Goal: Contribute content: Add original content to the website for others to see

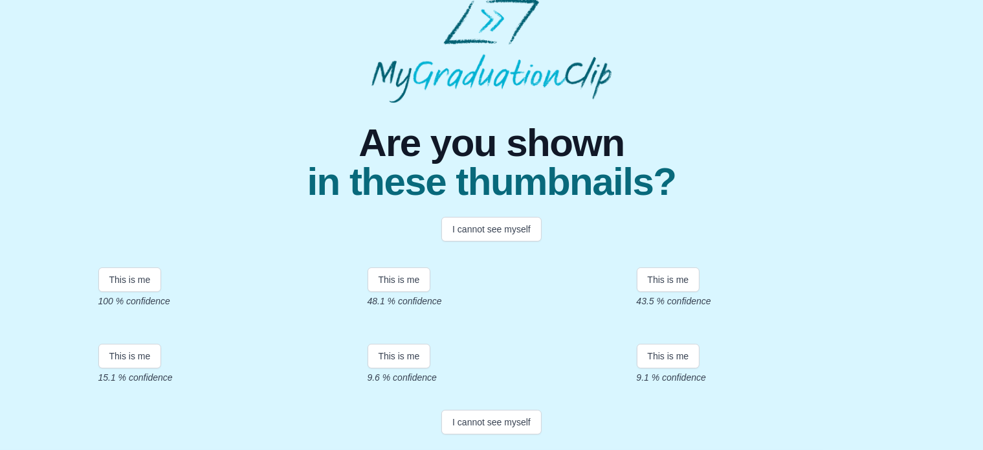
scroll to position [163, 0]
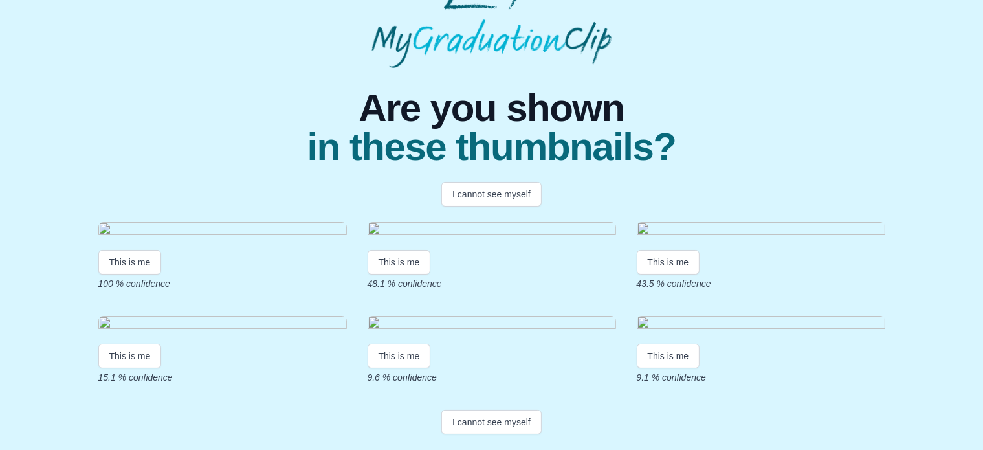
click at [211, 239] on img at bounding box center [222, 230] width 248 height 17
click at [124, 290] on div "This is me 100 % confidence" at bounding box center [222, 256] width 248 height 68
click at [124, 274] on button "This is me" at bounding box center [129, 262] width 63 height 25
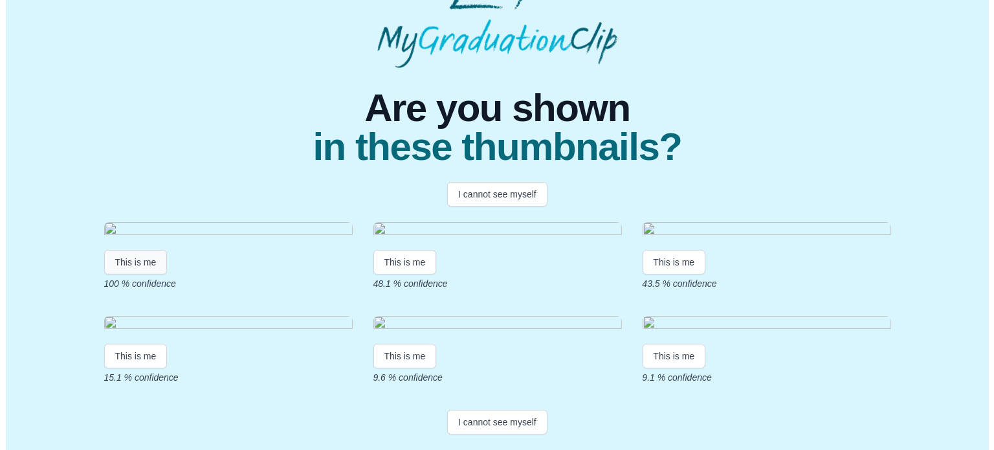
scroll to position [0, 0]
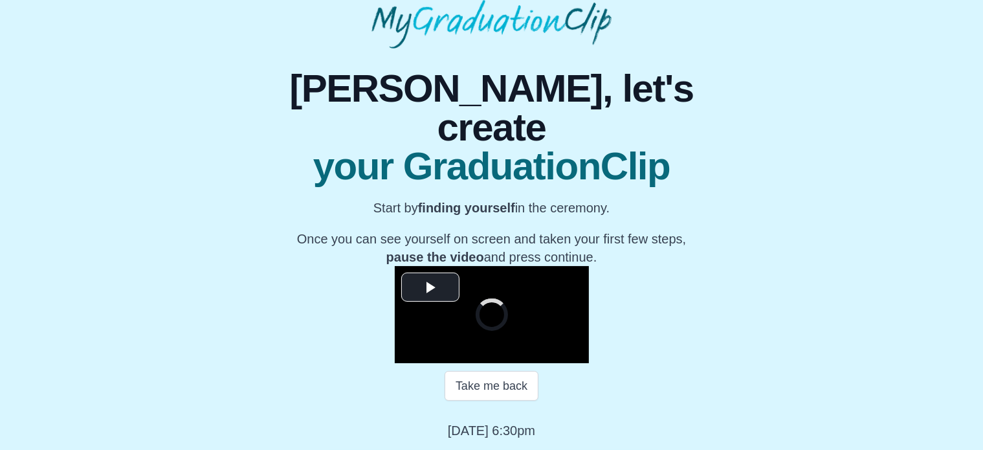
scroll to position [180, 0]
click at [430, 287] on span "Video Player" at bounding box center [430, 287] width 0 height 0
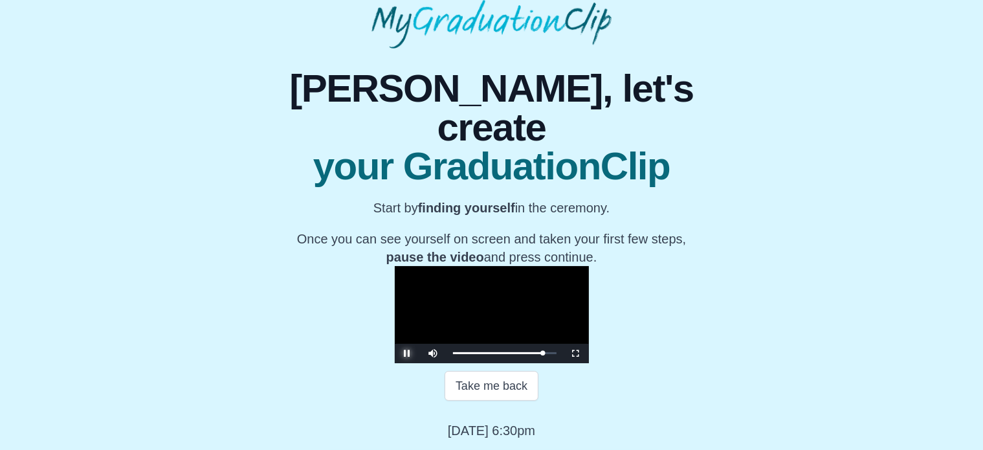
click at [408, 353] on span "Video Player" at bounding box center [408, 353] width 0 height 0
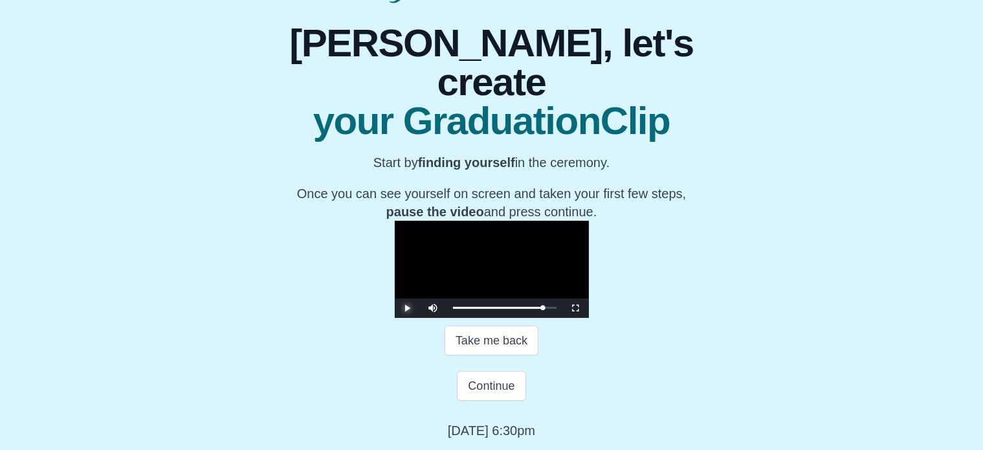
scroll to position [252, 0]
click at [484, 388] on button "Continue" at bounding box center [491, 386] width 69 height 30
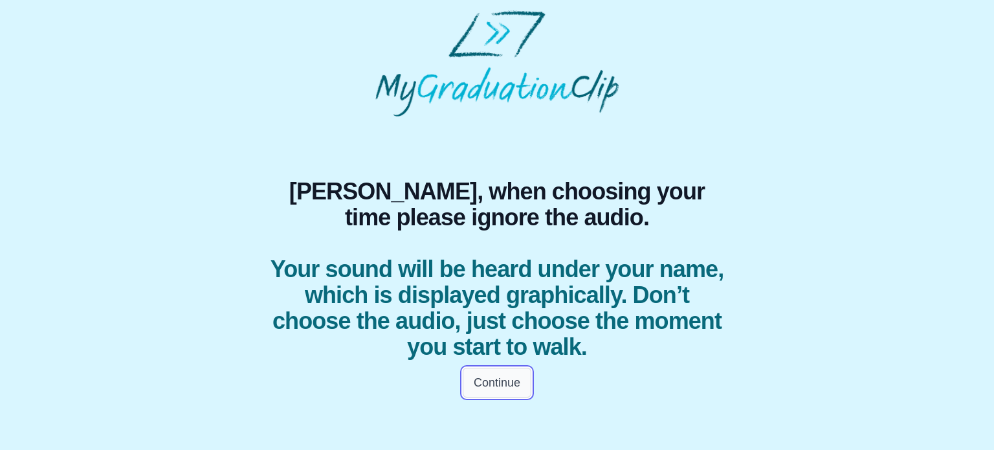
click at [492, 382] on button "Continue" at bounding box center [497, 383] width 69 height 30
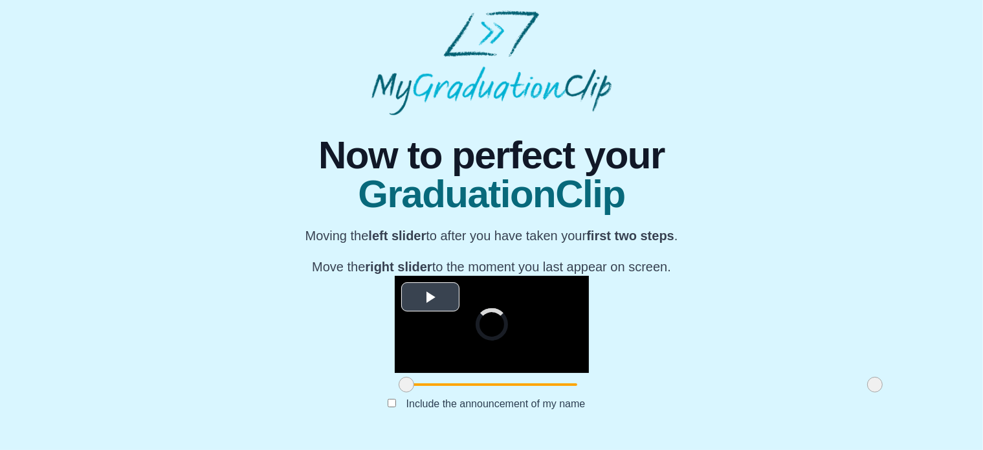
scroll to position [140, 0]
click at [430, 296] on span "Video Player" at bounding box center [430, 296] width 0 height 0
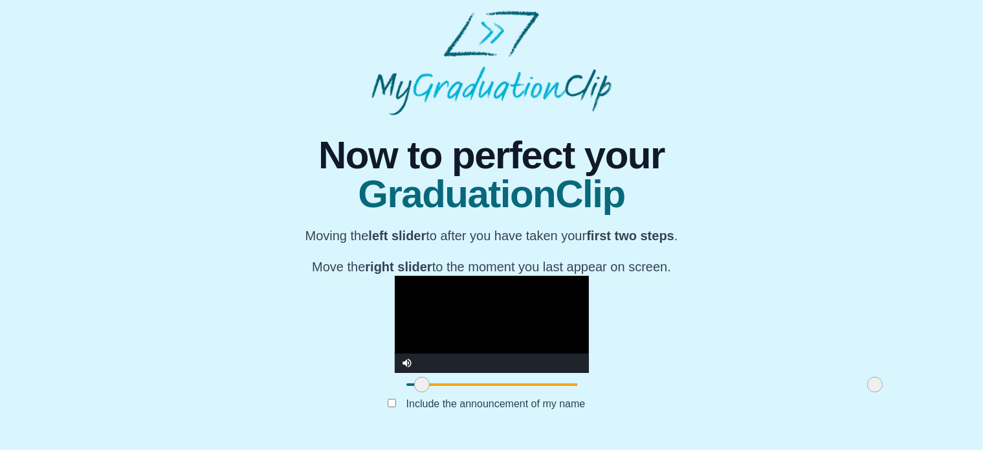
drag, startPoint x: 259, startPoint y: 424, endPoint x: 274, endPoint y: 421, distance: 15.7
click at [414, 392] on span at bounding box center [422, 385] width 16 height 16
drag, startPoint x: 272, startPoint y: 426, endPoint x: 294, endPoint y: 426, distance: 21.4
click at [434, 392] on span at bounding box center [442, 385] width 16 height 16
drag, startPoint x: 292, startPoint y: 426, endPoint x: 371, endPoint y: 423, distance: 78.3
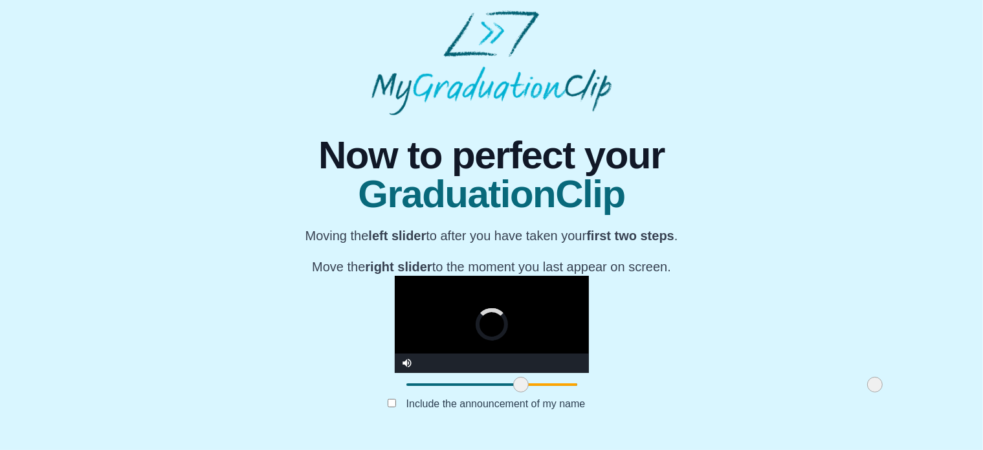
click at [513, 392] on span at bounding box center [521, 385] width 16 height 16
drag, startPoint x: 377, startPoint y: 421, endPoint x: 336, endPoint y: 419, distance: 40.8
click at [478, 392] on span at bounding box center [486, 385] width 16 height 16
drag, startPoint x: 336, startPoint y: 419, endPoint x: 387, endPoint y: 419, distance: 50.5
click at [527, 392] on span at bounding box center [535, 385] width 16 height 16
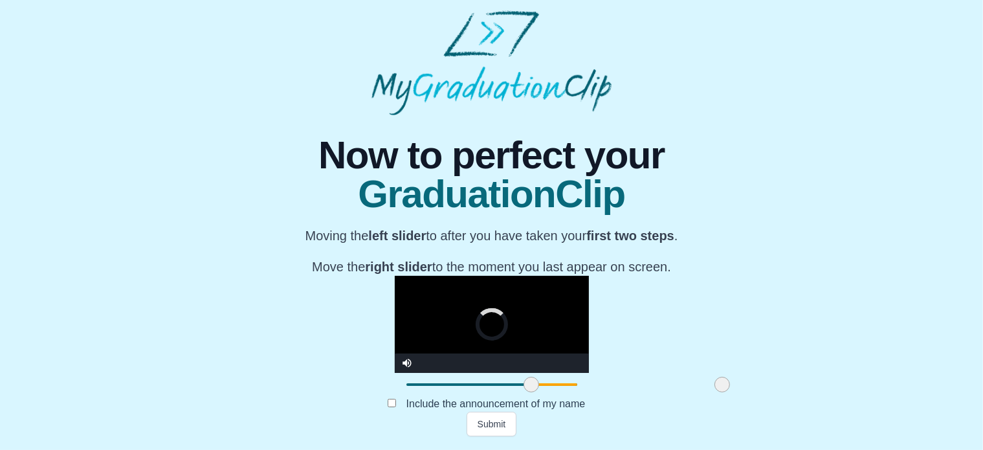
drag, startPoint x: 732, startPoint y: 424, endPoint x: 574, endPoint y: 418, distance: 158.0
click at [711, 396] on div at bounding box center [722, 384] width 23 height 23
drag, startPoint x: 569, startPoint y: 424, endPoint x: 583, endPoint y: 423, distance: 13.7
click at [718, 392] on span at bounding box center [726, 385] width 16 height 16
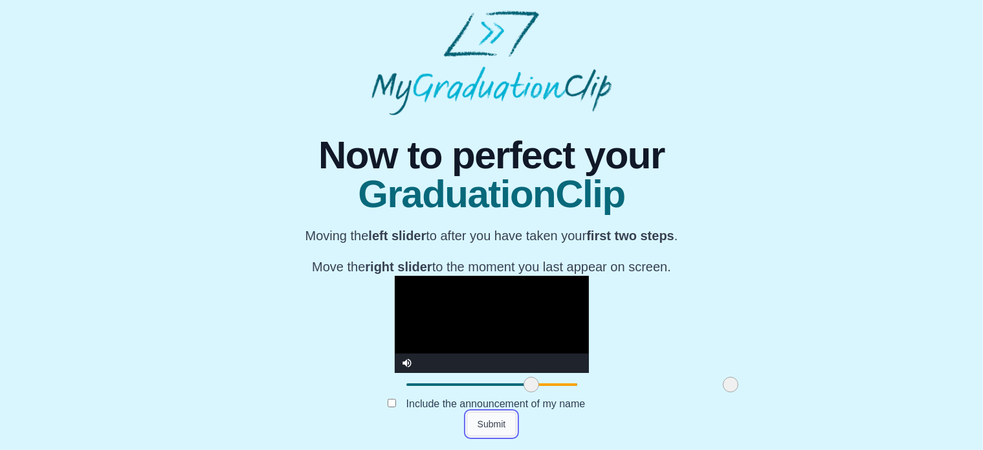
click at [492, 428] on button "Submit" at bounding box center [492, 424] width 50 height 25
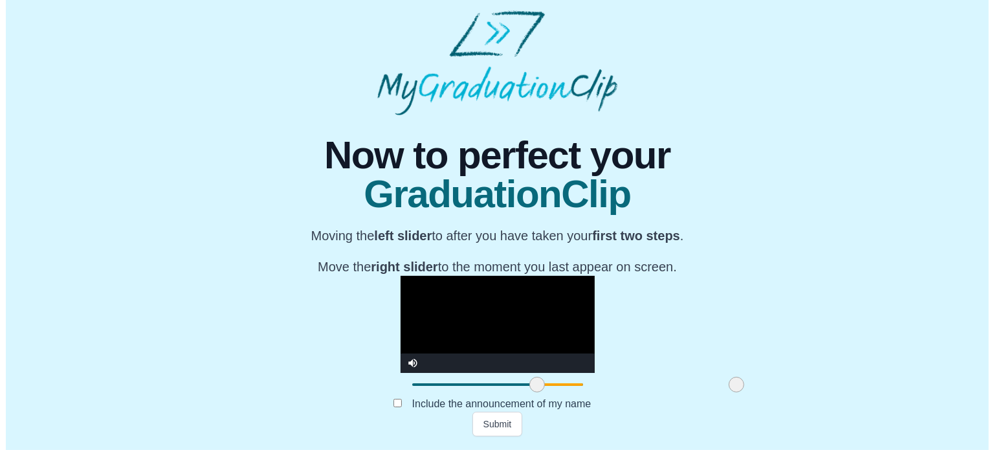
scroll to position [0, 0]
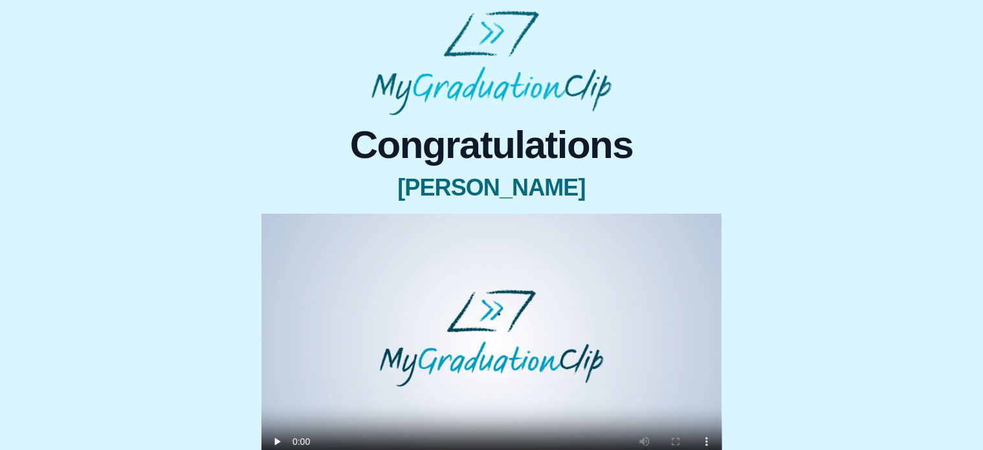
scroll to position [78, 0]
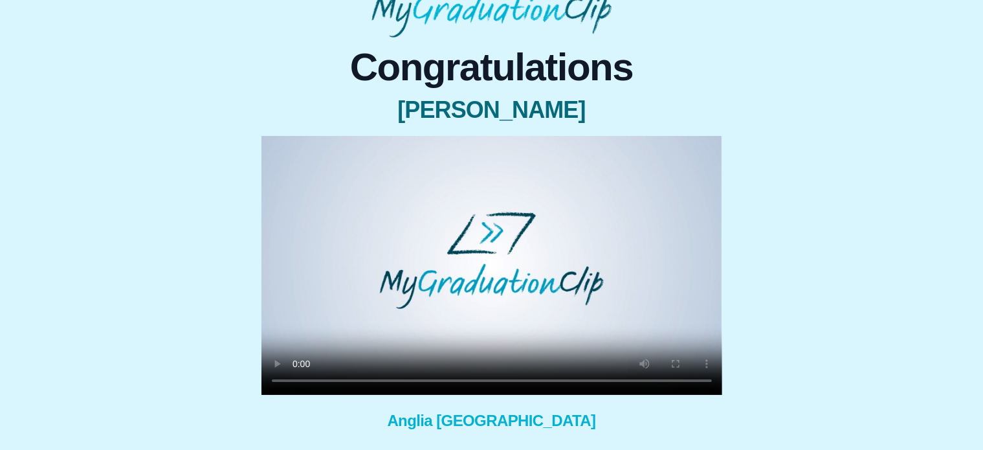
drag, startPoint x: 572, startPoint y: 342, endPoint x: 441, endPoint y: 344, distance: 131.4
click at [441, 344] on video at bounding box center [491, 265] width 461 height 259
